Goal: Task Accomplishment & Management: Use online tool/utility

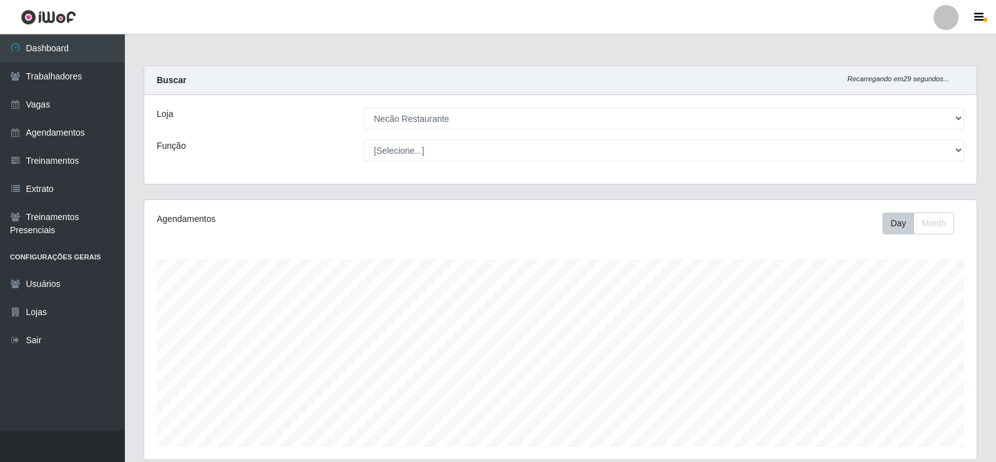
select select "334"
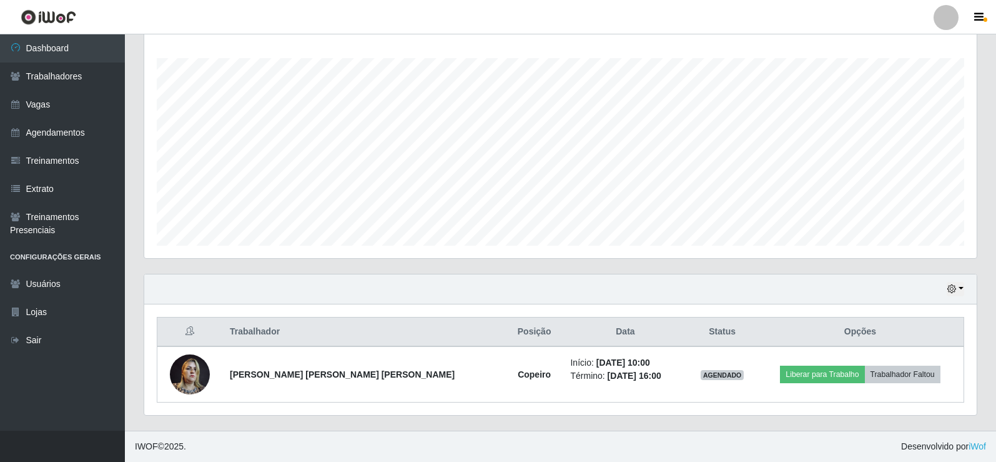
scroll to position [259, 833]
click at [62, 133] on link "Agendamentos" at bounding box center [62, 133] width 125 height 28
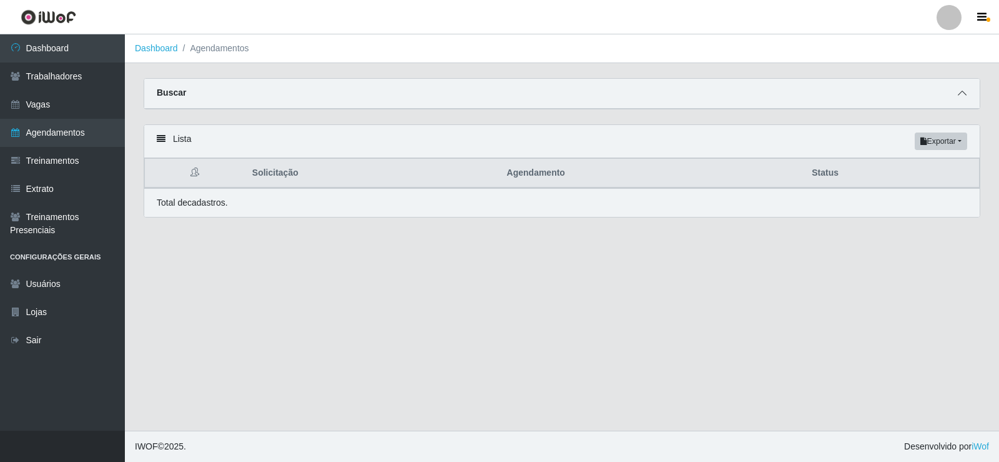
click at [962, 97] on icon at bounding box center [962, 93] width 9 height 9
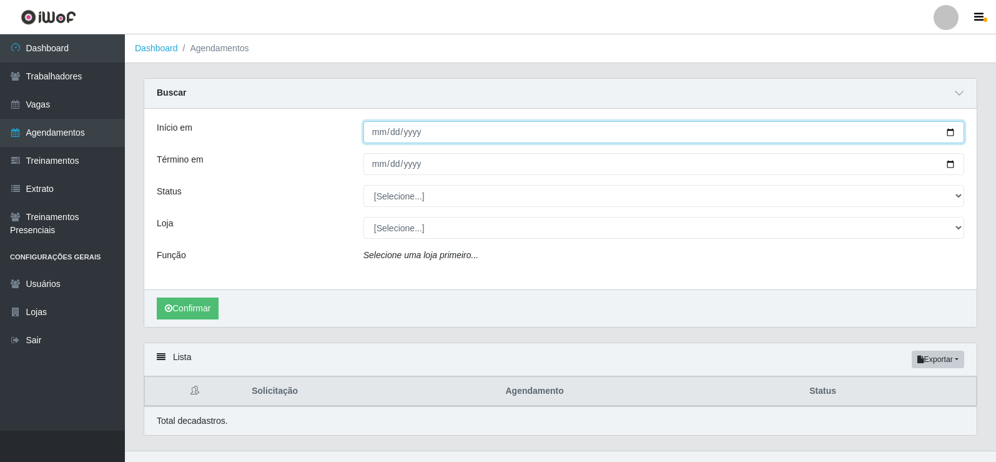
click at [956, 134] on input "Início em" at bounding box center [664, 132] width 601 height 22
type input "[DATE]"
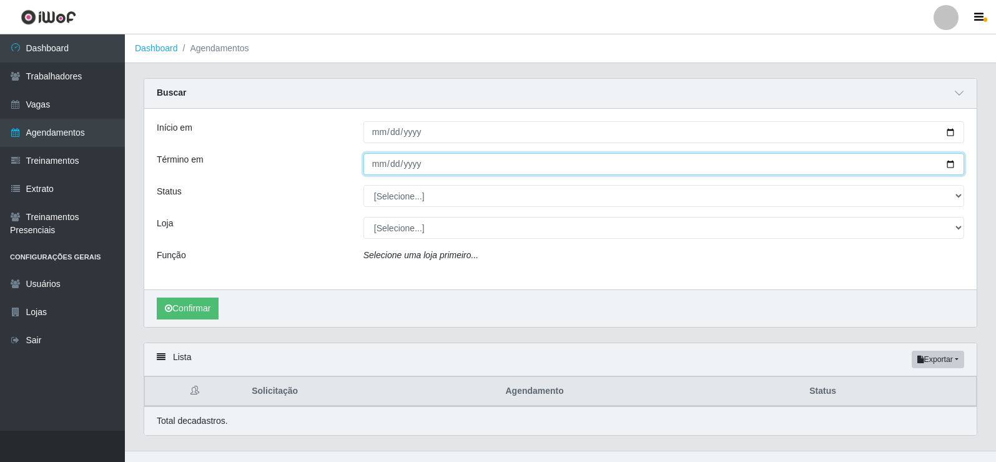
click at [951, 166] on input "Término em" at bounding box center [664, 164] width 601 height 22
type input "[DATE]"
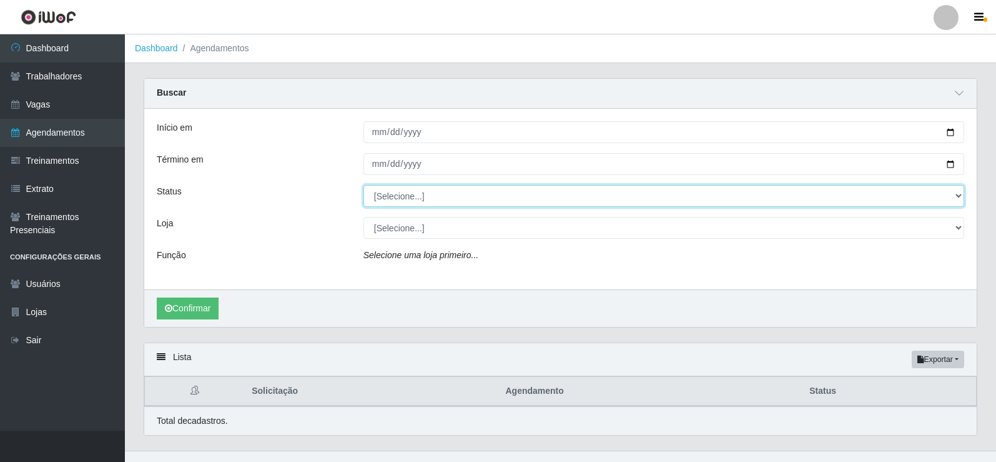
click at [426, 199] on select "[Selecione...] AGENDADO AGUARDANDO LIBERAR EM ANDAMENTO EM REVISÃO FINALIZADO C…" at bounding box center [664, 196] width 601 height 22
click at [364, 186] on select "[Selecione...] AGENDADO AGUARDANDO LIBERAR EM ANDAMENTO EM REVISÃO FINALIZADO C…" at bounding box center [664, 196] width 601 height 22
click at [444, 192] on select "[Selecione...] AGENDADO AGUARDANDO LIBERAR EM ANDAMENTO EM REVISÃO FINALIZADO C…" at bounding box center [664, 196] width 601 height 22
select select "CANCELADO"
click at [364, 186] on select "[Selecione...] AGENDADO AGUARDANDO LIBERAR EM ANDAMENTO EM REVISÃO FINALIZADO C…" at bounding box center [664, 196] width 601 height 22
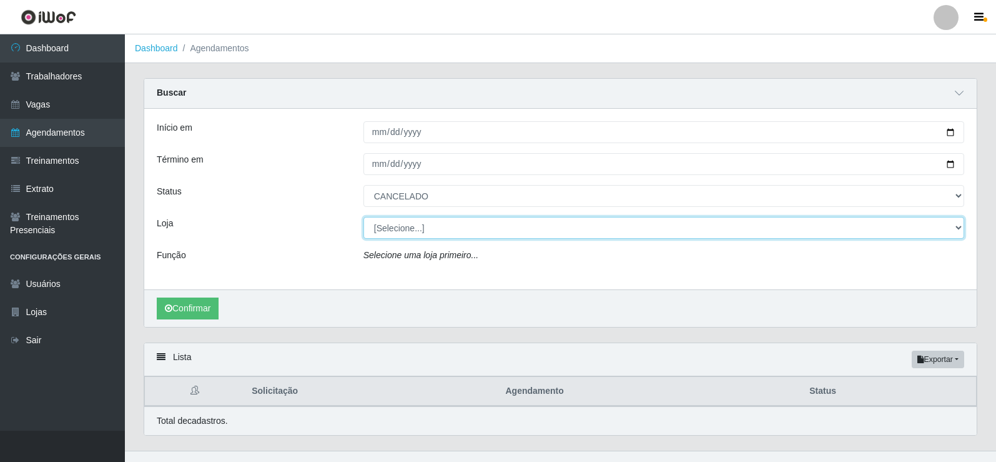
click at [440, 229] on select "[Selecione...] Necão Restaurante" at bounding box center [664, 228] width 601 height 22
select select "334"
click at [364, 217] on select "[Selecione...] Necão Restaurante" at bounding box center [664, 228] width 601 height 22
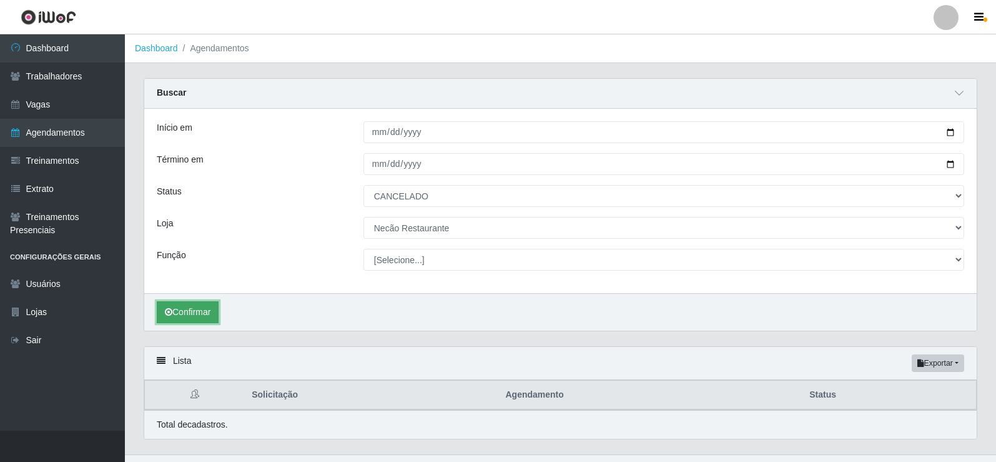
click at [190, 322] on button "Confirmar" at bounding box center [188, 312] width 62 height 22
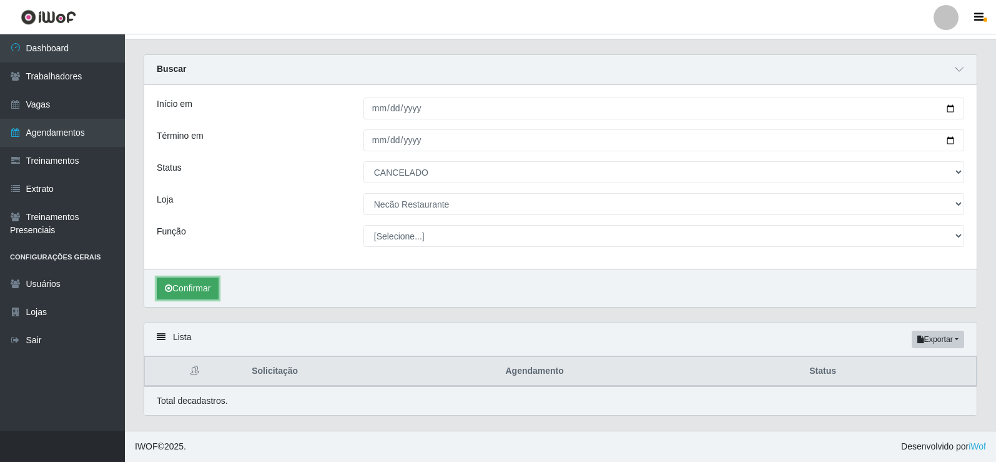
click at [189, 286] on button "Confirmar" at bounding box center [188, 288] width 62 height 22
click at [191, 289] on button "Confirmar" at bounding box center [188, 288] width 62 height 22
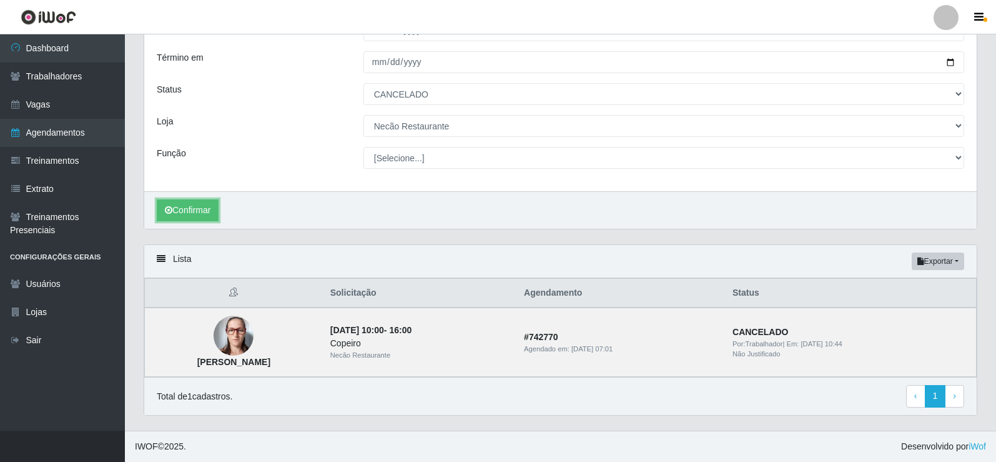
scroll to position [0, 0]
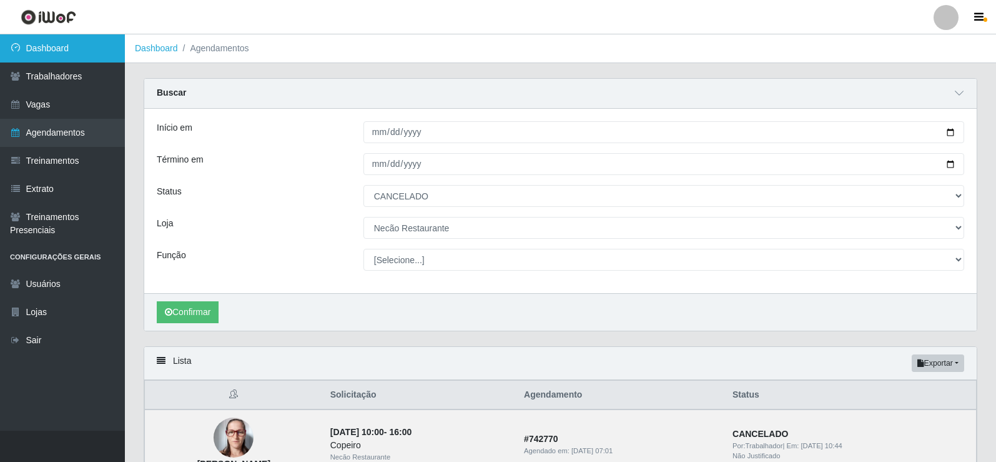
click at [104, 45] on link "Dashboard" at bounding box center [62, 48] width 125 height 28
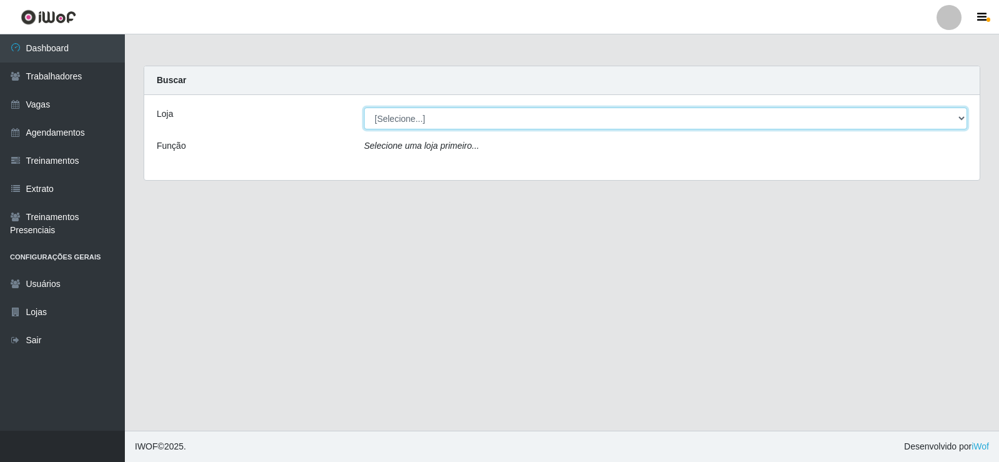
click at [961, 107] on select "[Selecione...] Necão Restaurante" at bounding box center [665, 118] width 603 height 22
select select "334"
click at [364, 107] on select "[Selecione...] Necão Restaurante" at bounding box center [665, 118] width 603 height 22
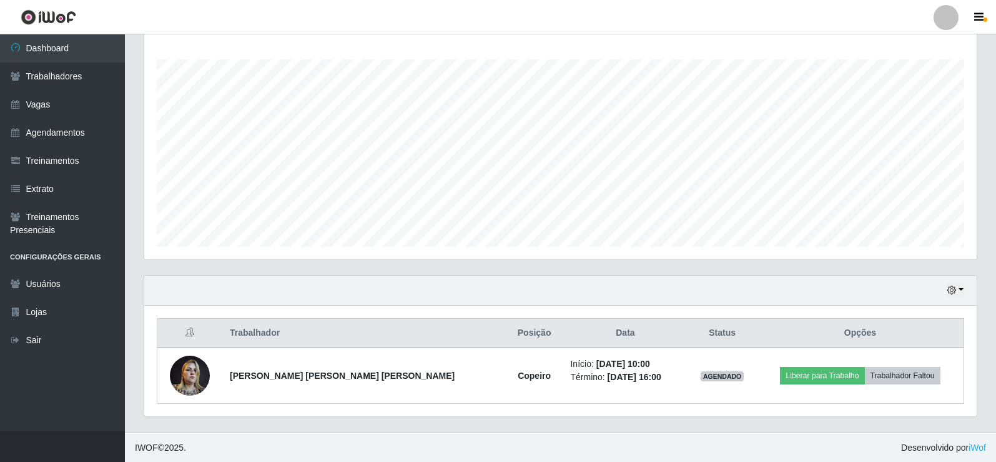
scroll to position [259, 833]
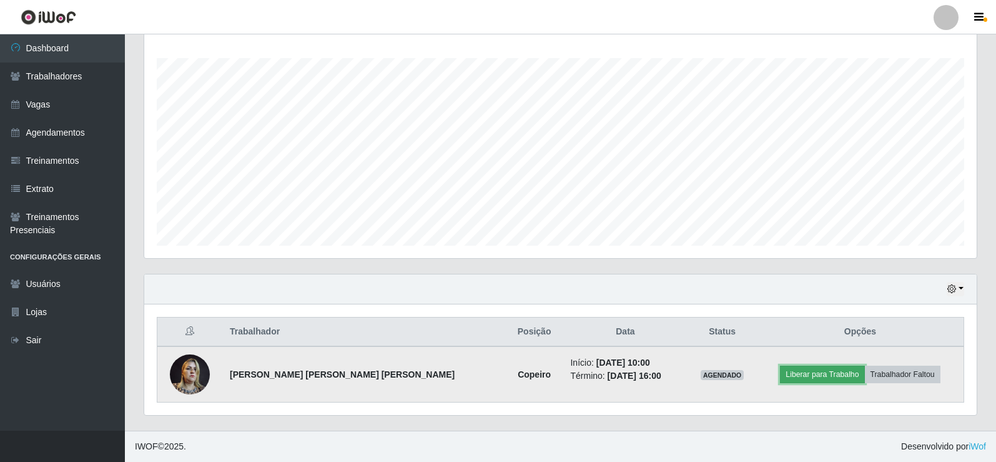
click at [805, 375] on button "Liberar para Trabalho" at bounding box center [822, 373] width 84 height 17
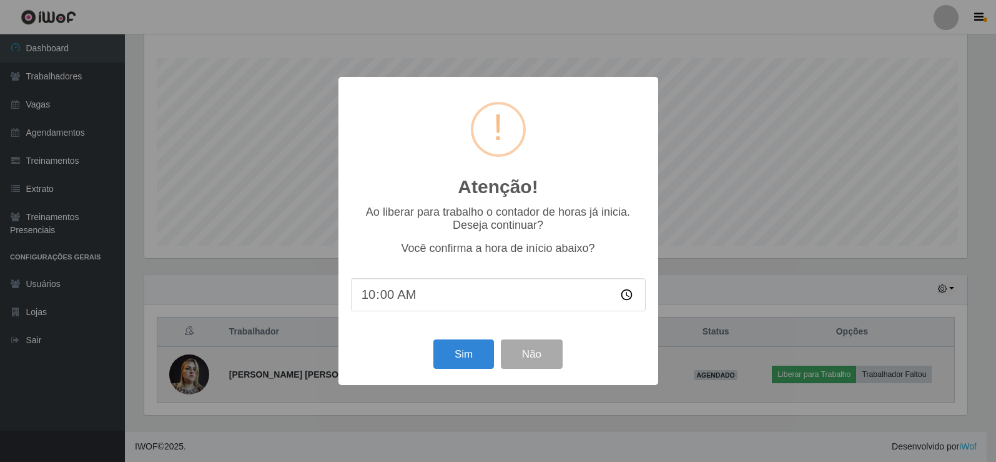
scroll to position [259, 826]
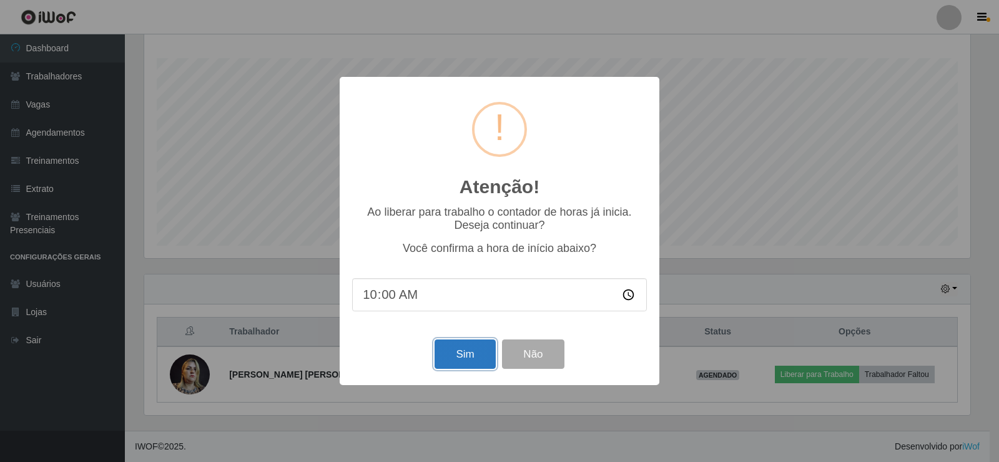
click at [462, 361] on button "Sim" at bounding box center [465, 353] width 61 height 29
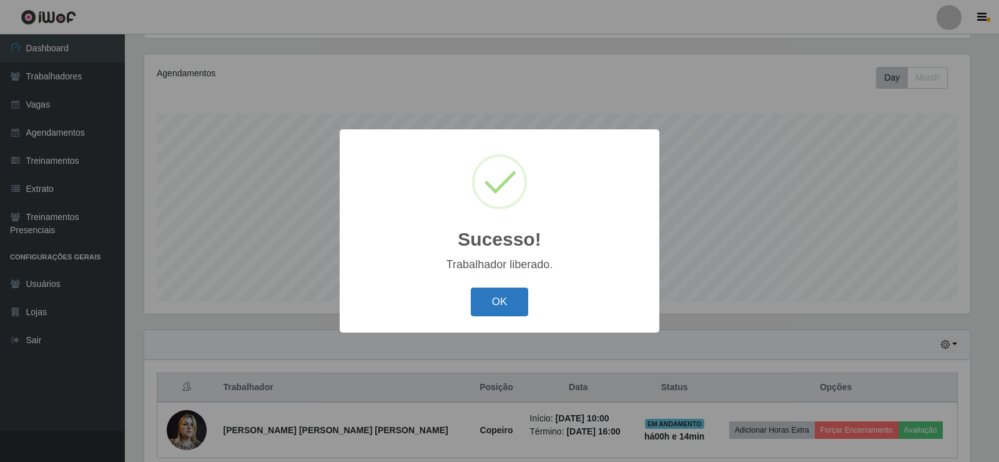
click at [492, 299] on button "OK" at bounding box center [500, 301] width 58 height 29
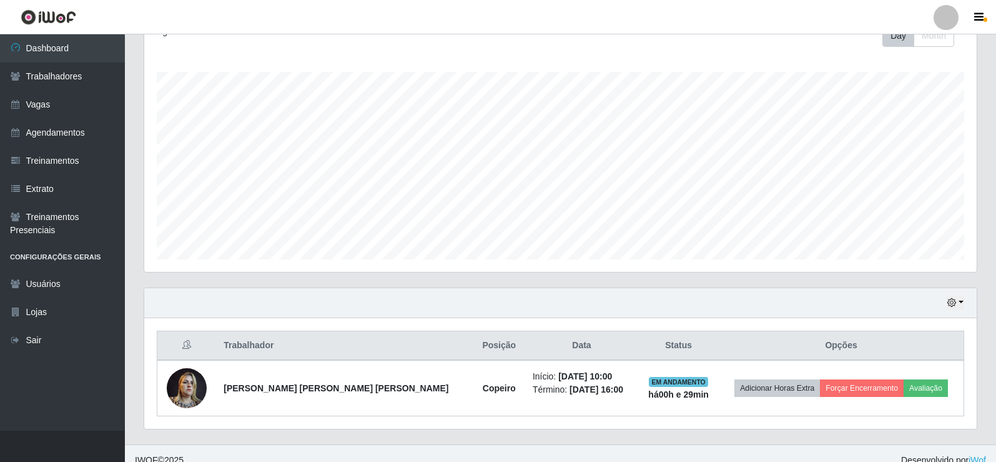
scroll to position [201, 0]
